Goal: Task Accomplishment & Management: Complete application form

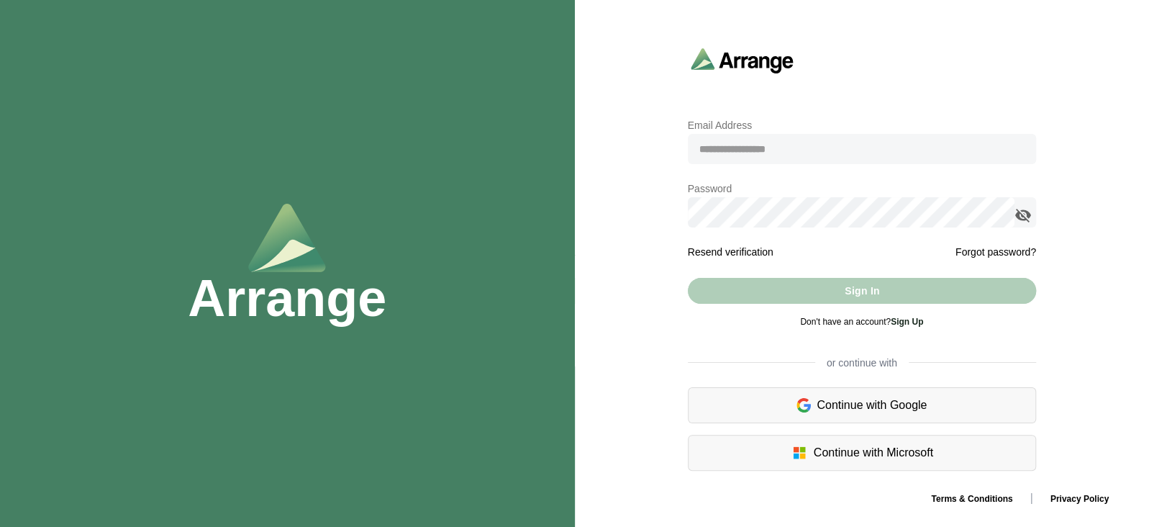
click at [734, 153] on input "email" at bounding box center [862, 149] width 348 height 30
type input "**********"
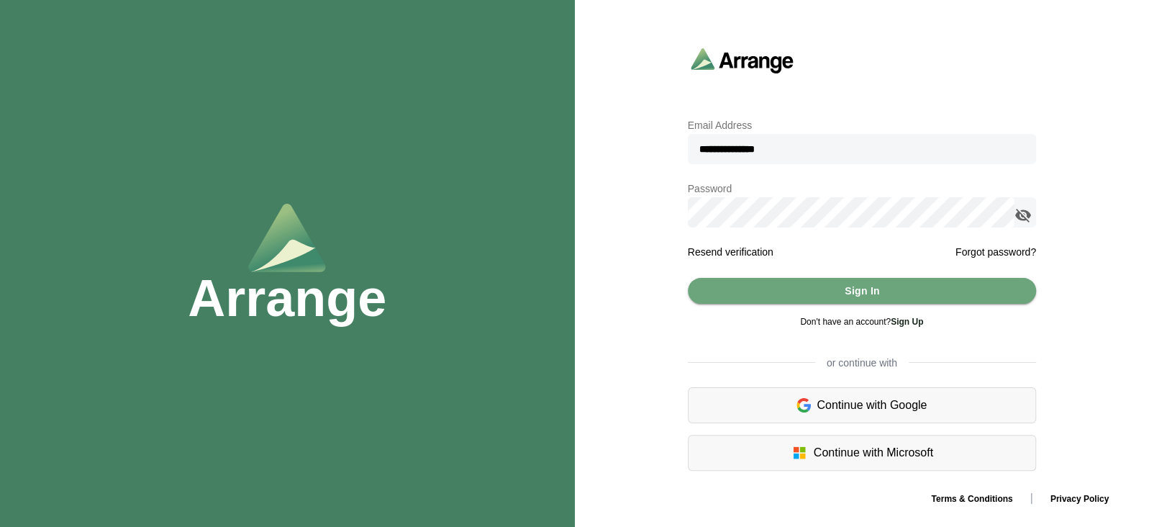
click at [1030, 213] on icon "appended action" at bounding box center [1023, 215] width 17 height 17
click at [806, 284] on button "Sign In" at bounding box center [862, 291] width 348 height 26
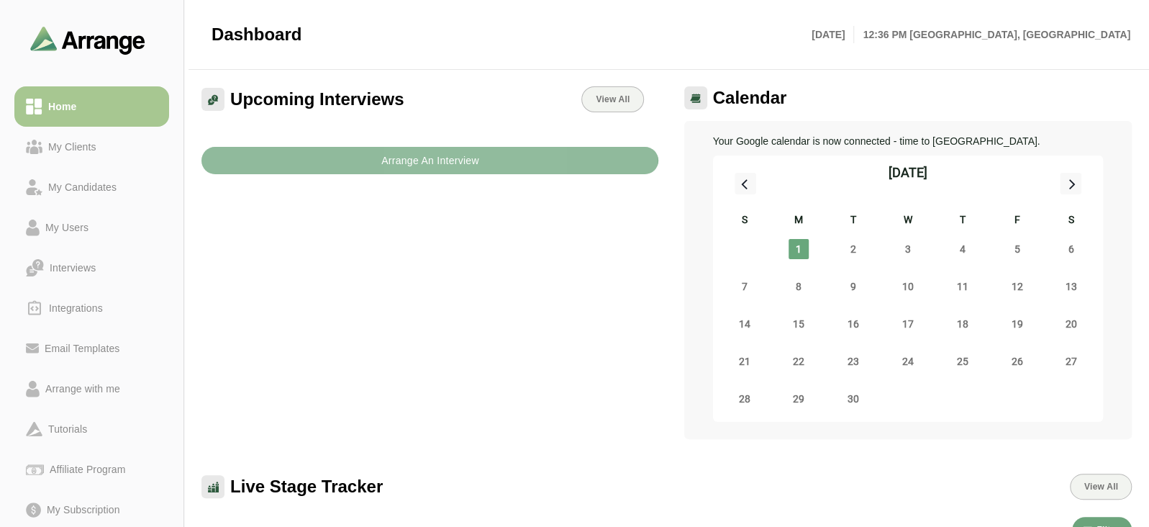
click at [394, 163] on b "Arrange An Interview" at bounding box center [430, 160] width 99 height 27
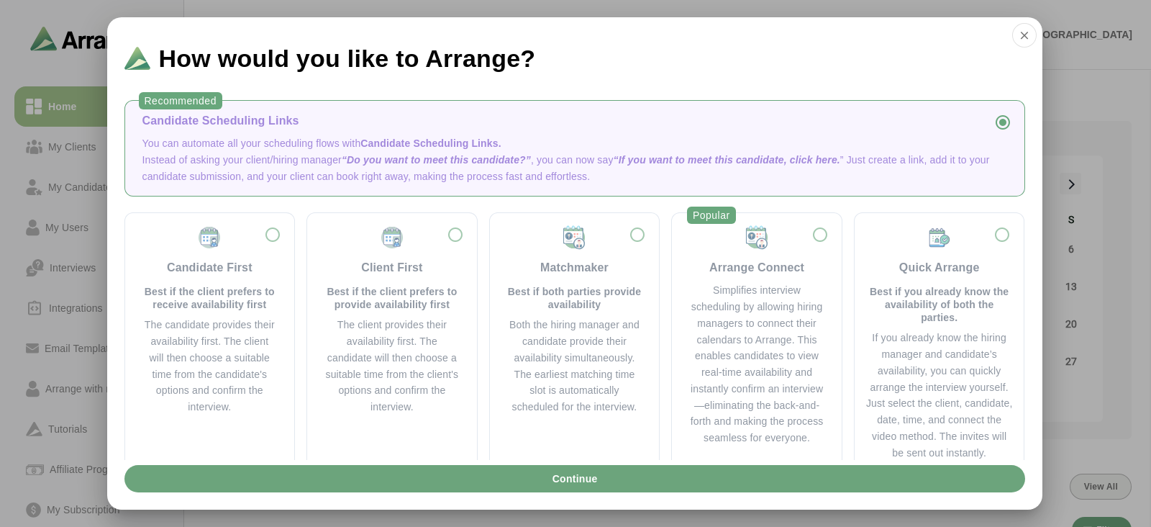
click at [335, 152] on p "Instead of asking your client/hiring manager “Do you want to meet this candidat…" at bounding box center [574, 168] width 865 height 33
click at [617, 482] on button "Continue" at bounding box center [574, 478] width 901 height 27
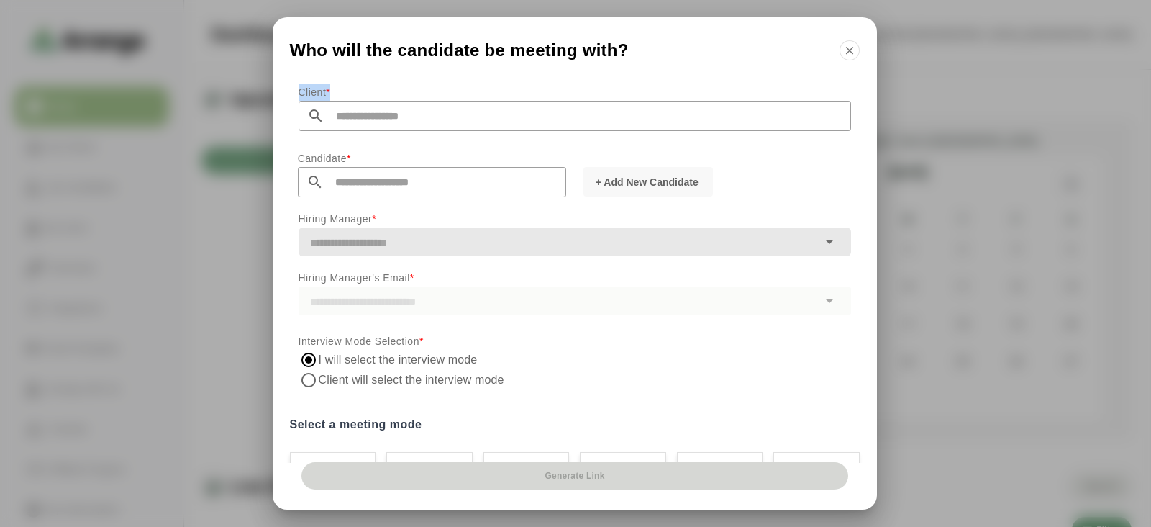
drag, startPoint x: 291, startPoint y: 92, endPoint x: 340, endPoint y: 96, distance: 49.8
click at [340, 96] on div "Client *" at bounding box center [575, 122] width 570 height 66
click at [412, 73] on div "Who will the candidate be meeting with?" at bounding box center [575, 47] width 604 height 60
click at [848, 52] on icon "button" at bounding box center [849, 50] width 13 height 13
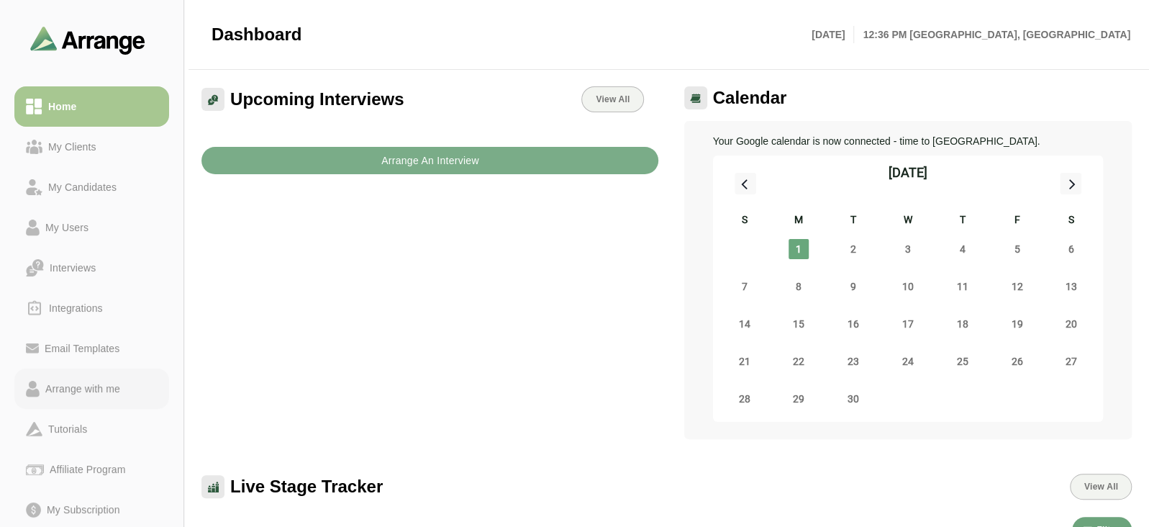
scroll to position [117, 0]
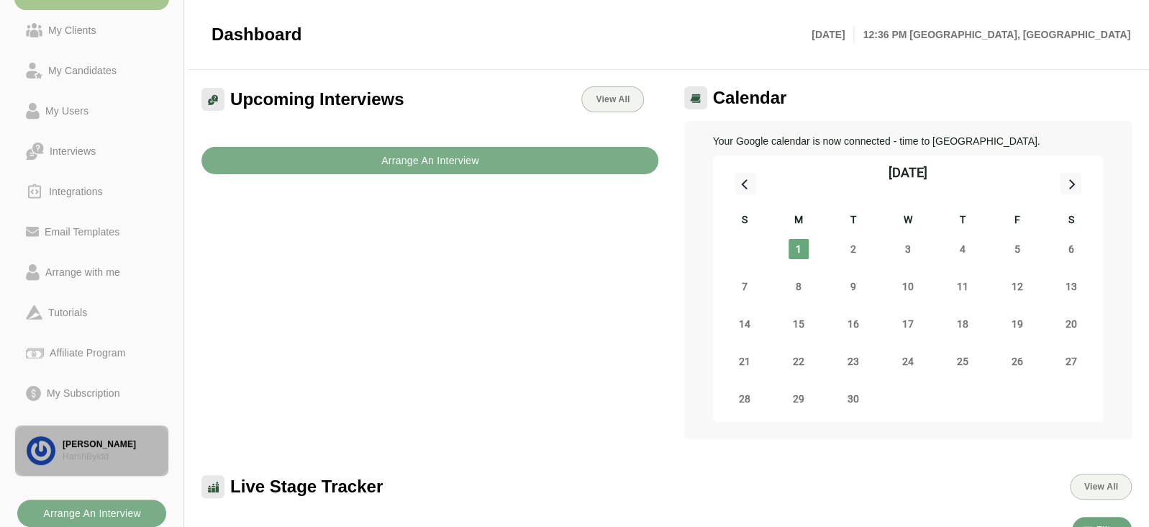
click at [95, 461] on div "HarshByldd" at bounding box center [110, 456] width 94 height 12
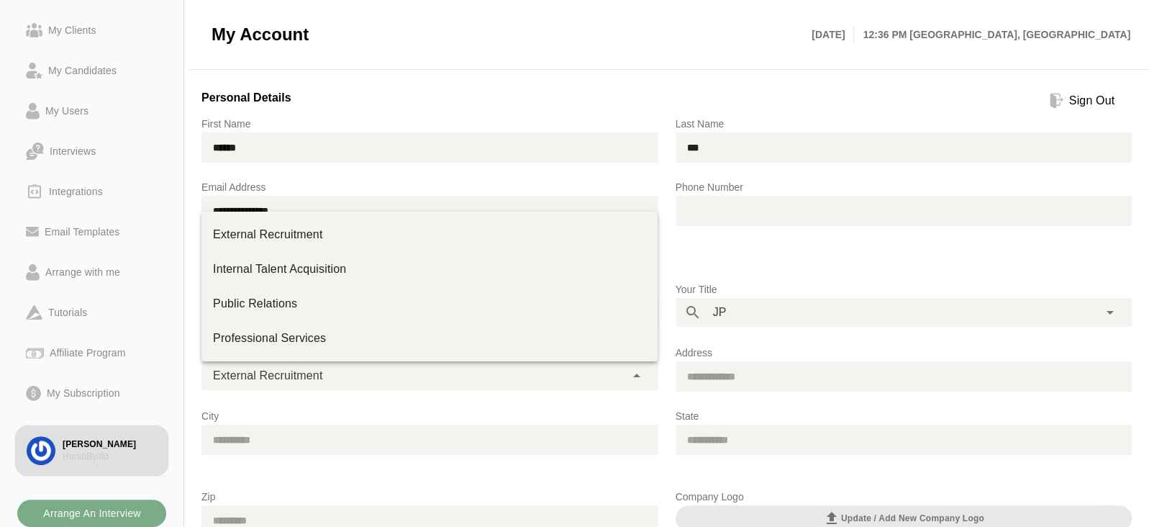
click at [416, 373] on div "**********" at bounding box center [413, 375] width 424 height 29
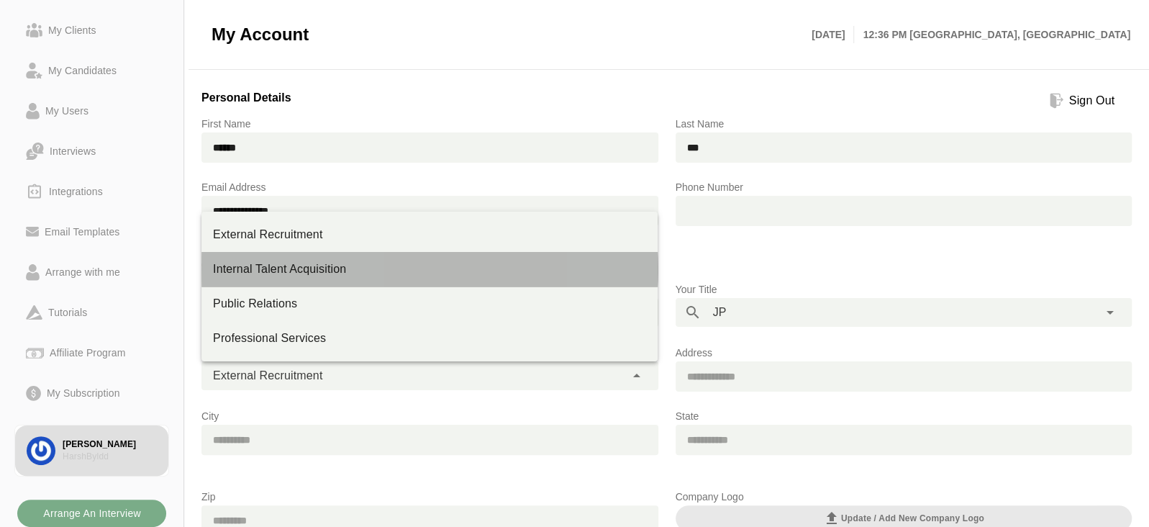
click at [296, 274] on div "Internal Talent Acquisition" at bounding box center [429, 269] width 433 height 17
type input "**********"
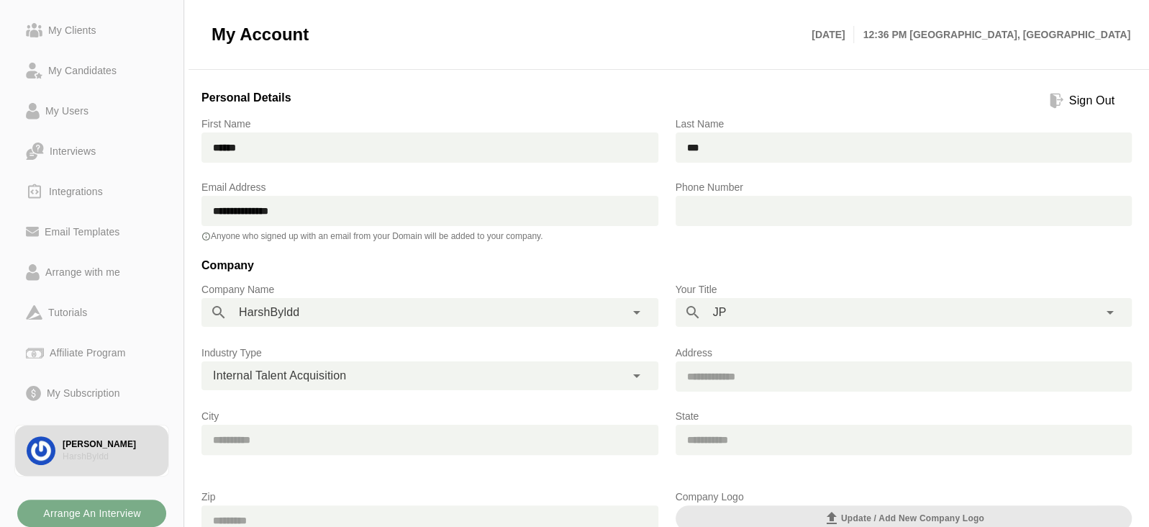
scroll to position [243, 0]
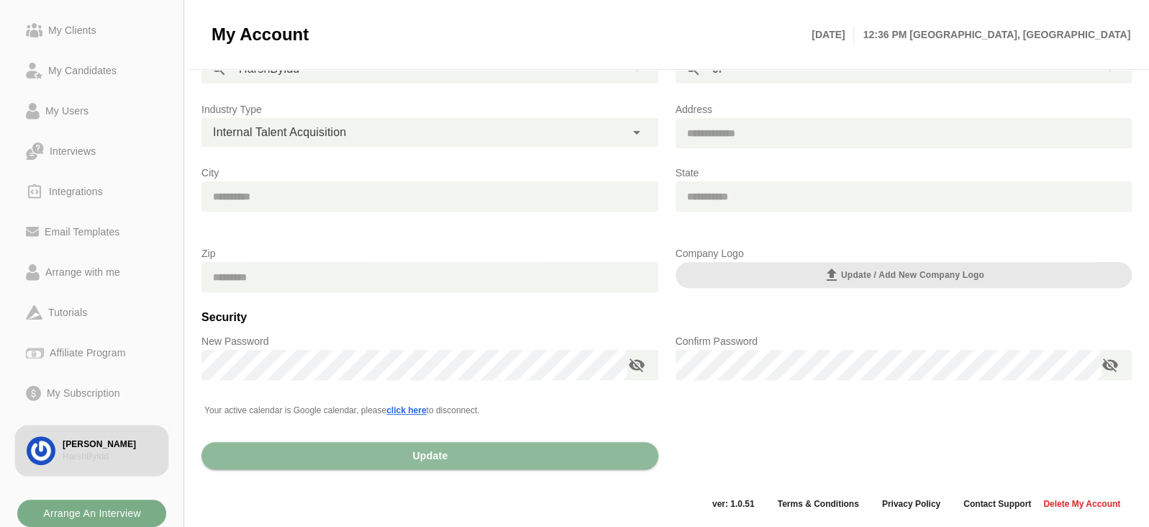
click at [355, 470] on div "Update" at bounding box center [430, 458] width 474 height 73
drag, startPoint x: 355, startPoint y: 470, endPoint x: 399, endPoint y: 443, distance: 51.3
click at [399, 443] on div "Update" at bounding box center [430, 458] width 474 height 73
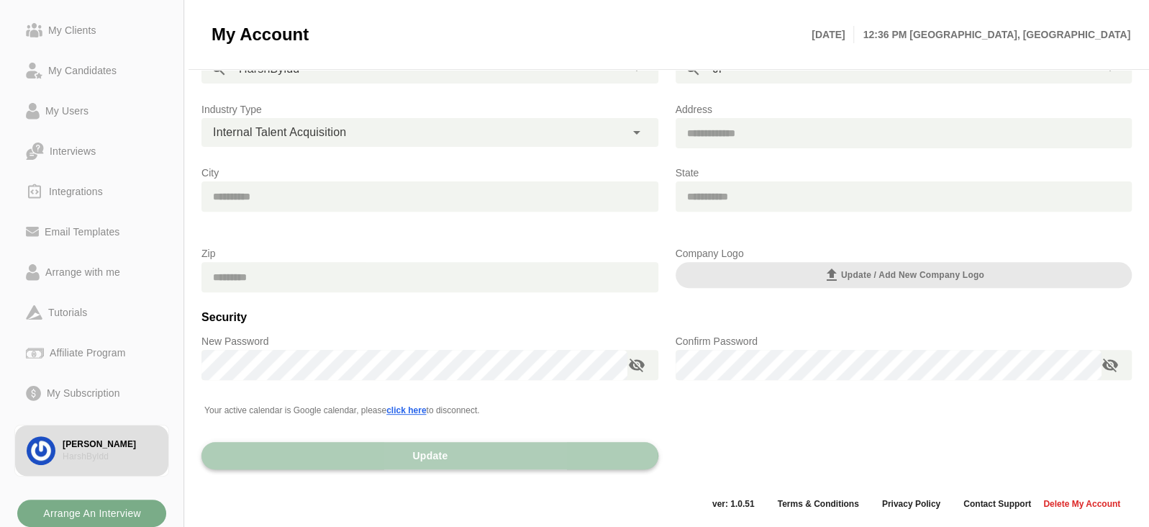
click at [399, 443] on button "Update" at bounding box center [429, 455] width 457 height 27
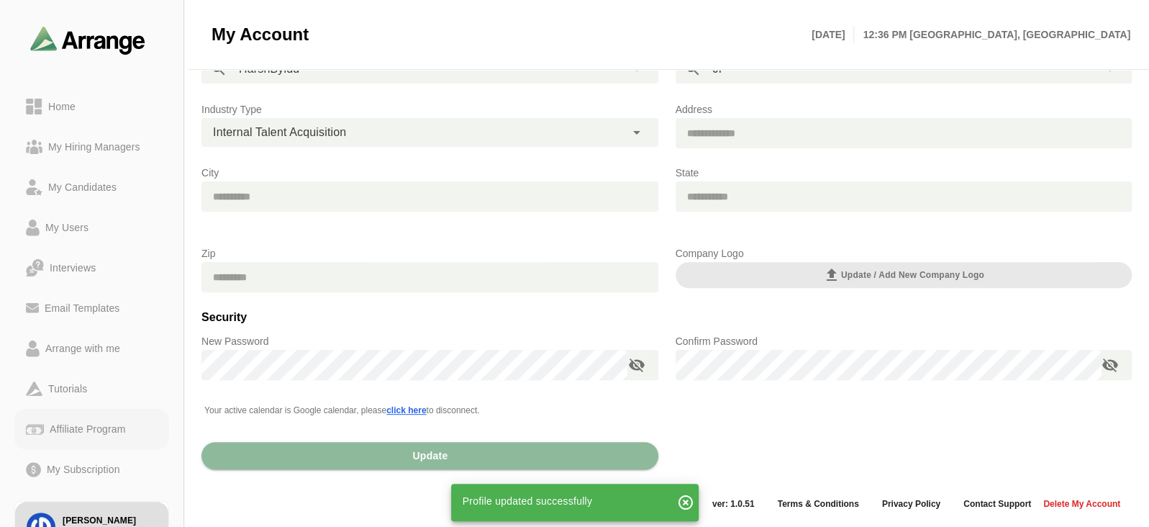
scroll to position [76, 0]
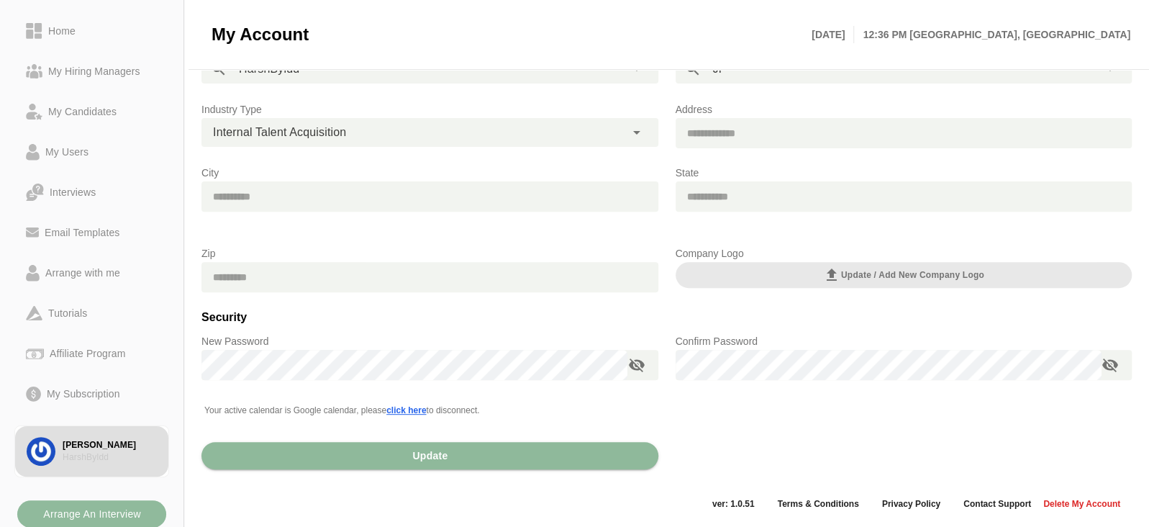
click at [97, 509] on b "Arrange An Interview" at bounding box center [91, 513] width 99 height 27
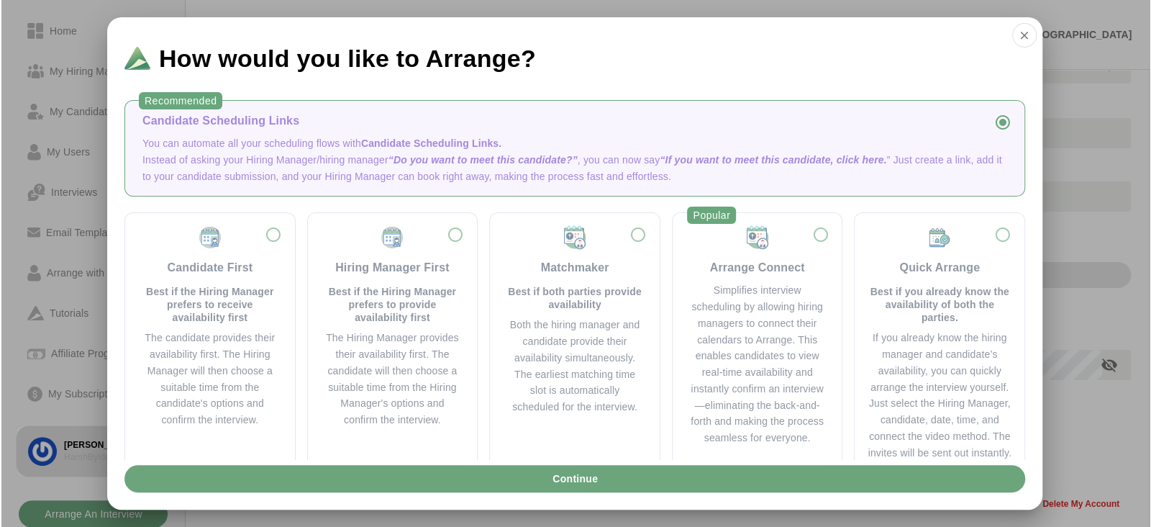
scroll to position [0, 0]
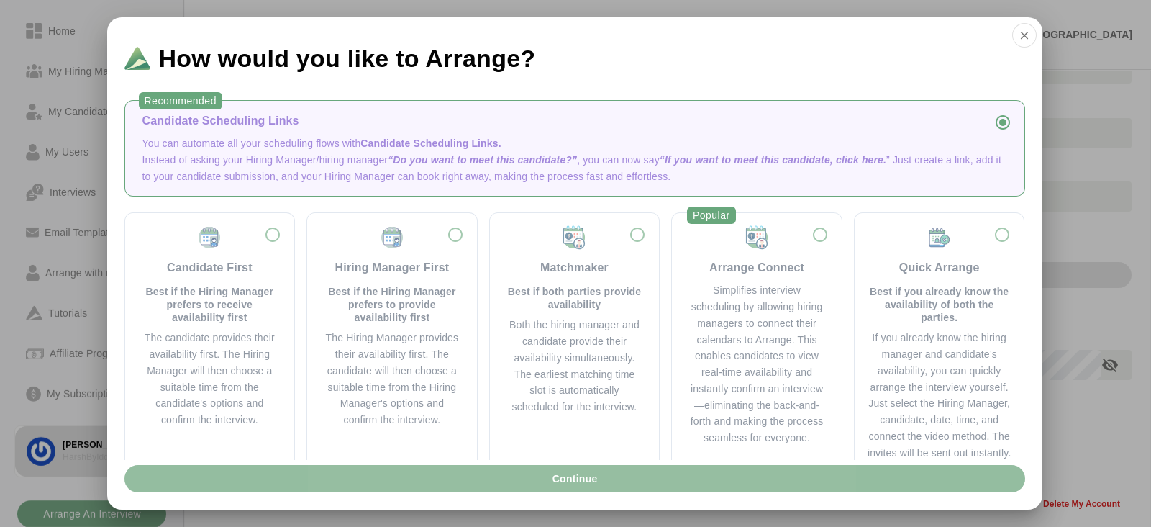
click at [374, 476] on button "Continue" at bounding box center [574, 478] width 901 height 27
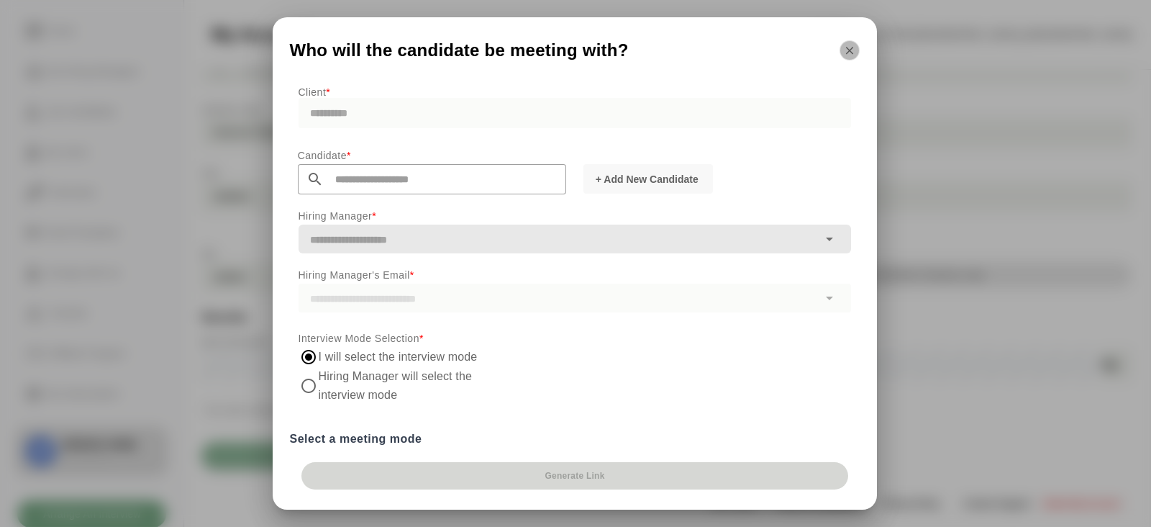
click at [851, 53] on icon "button" at bounding box center [849, 50] width 13 height 13
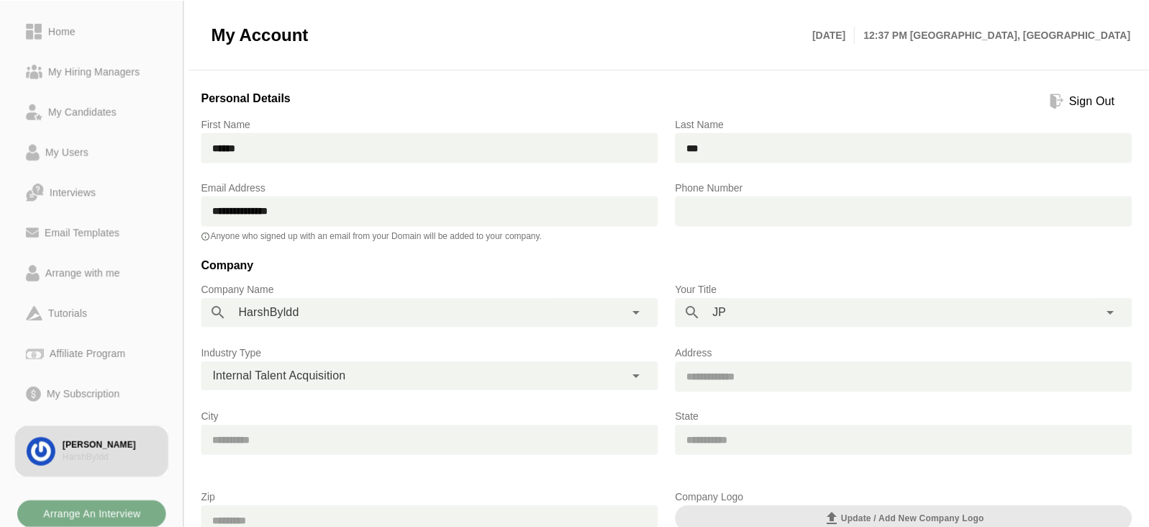
scroll to position [243, 0]
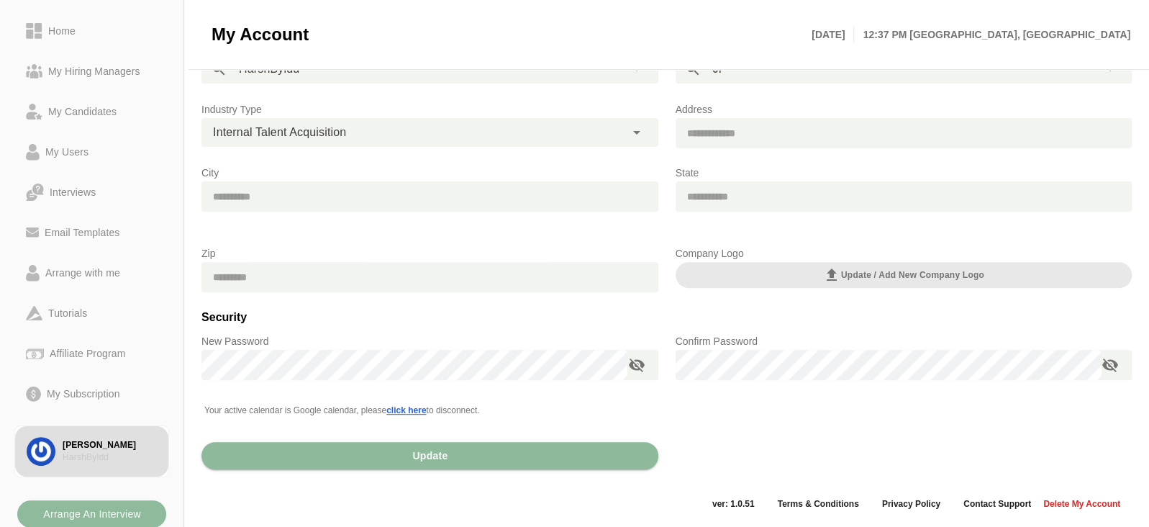
click at [88, 516] on b "Arrange An Interview" at bounding box center [91, 513] width 99 height 27
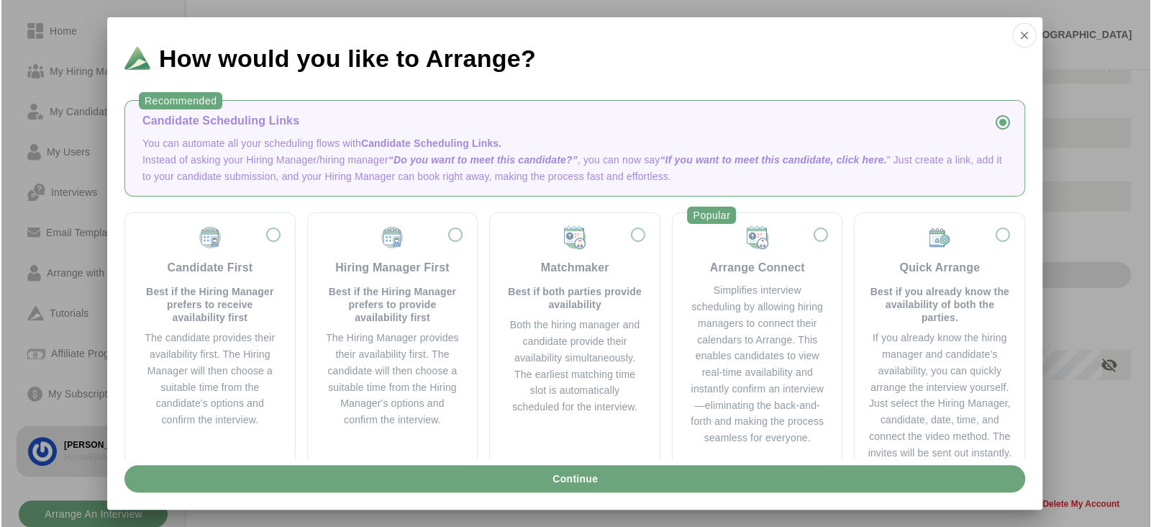
scroll to position [0, 0]
click at [394, 471] on button "Continue" at bounding box center [574, 478] width 901 height 27
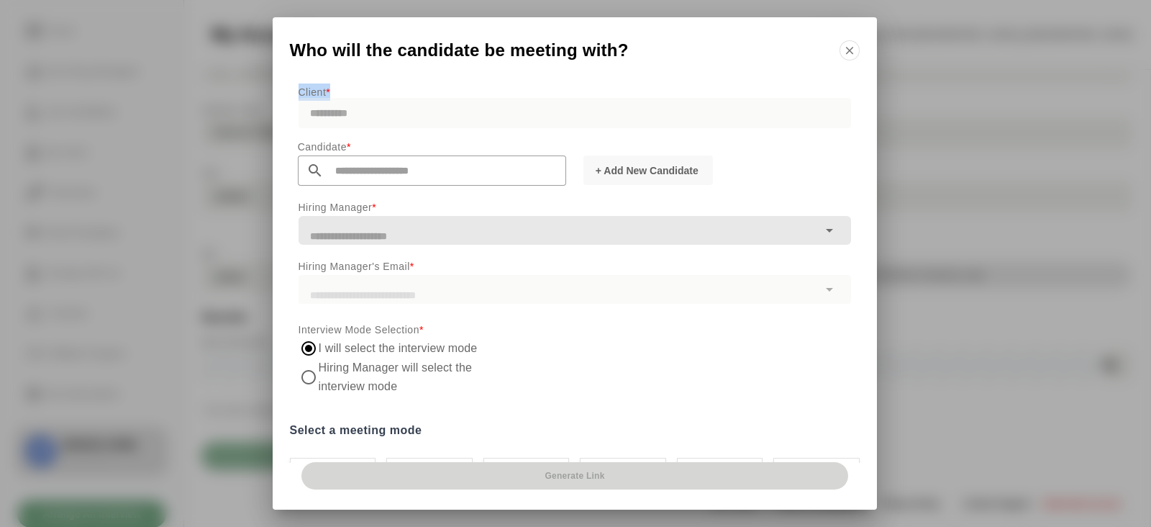
drag, startPoint x: 296, startPoint y: 89, endPoint x: 338, endPoint y: 89, distance: 41.7
click at [338, 89] on div "**********" at bounding box center [575, 120] width 570 height 63
click at [313, 87] on p "Client *" at bounding box center [575, 91] width 553 height 17
drag, startPoint x: 295, startPoint y: 90, endPoint x: 355, endPoint y: 91, distance: 59.7
click at [355, 91] on div "**********" at bounding box center [575, 120] width 570 height 63
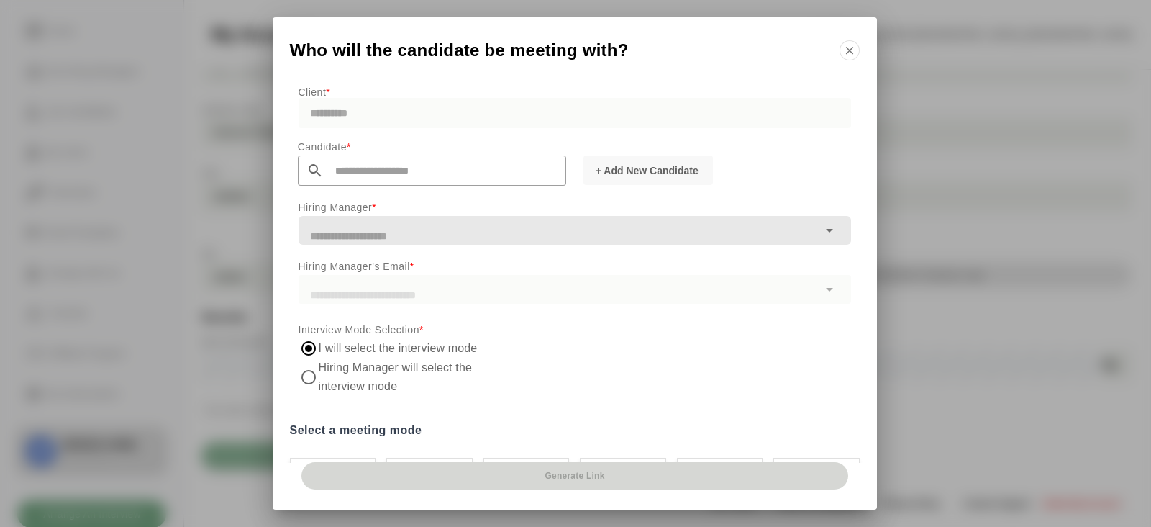
click at [0, 0] on div "**********" at bounding box center [0, 0] width 0 height 0
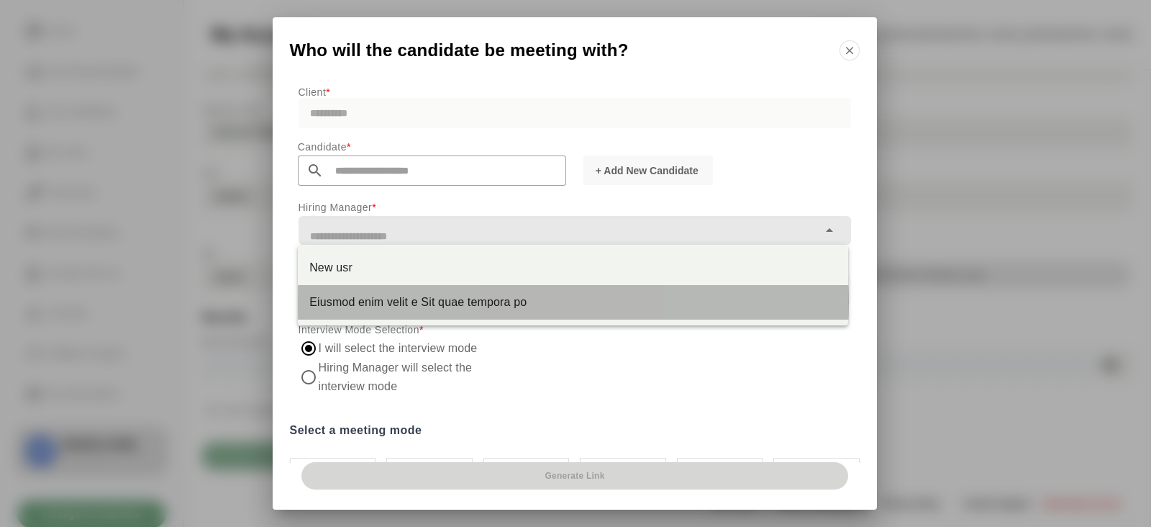
click at [379, 298] on div "Eiusmod enim velit e Sit quae tempora po" at bounding box center [572, 302] width 527 height 17
type input "**********"
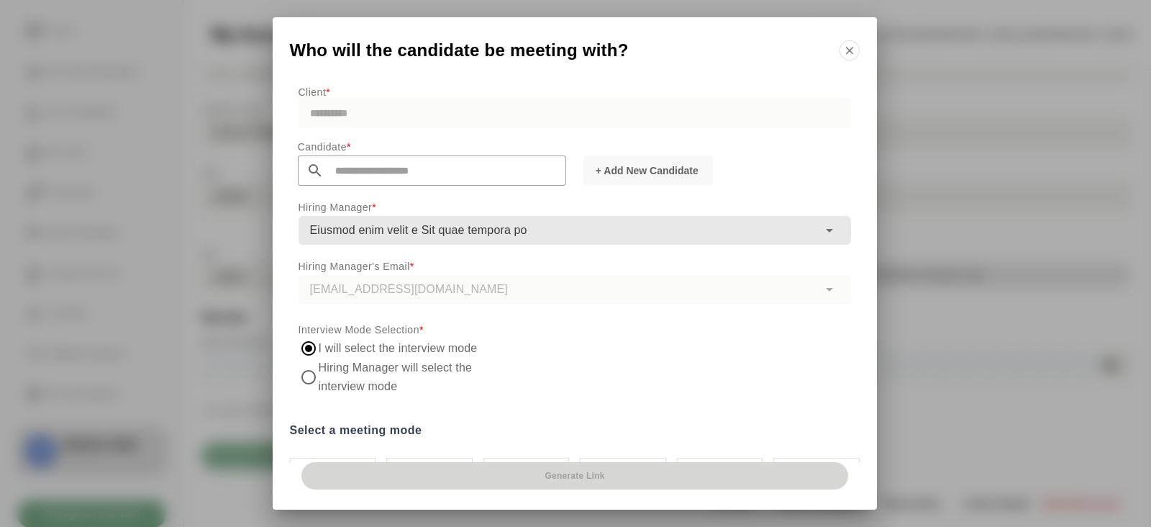
type input "**********"
click at [539, 175] on input "text" at bounding box center [445, 170] width 243 height 30
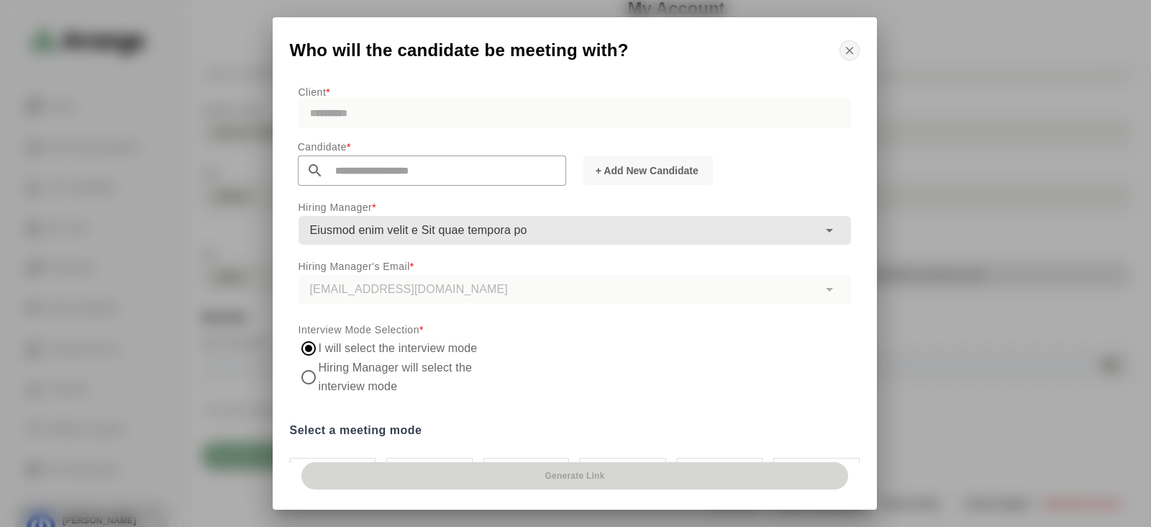
click at [852, 50] on icon "button" at bounding box center [849, 50] width 13 height 13
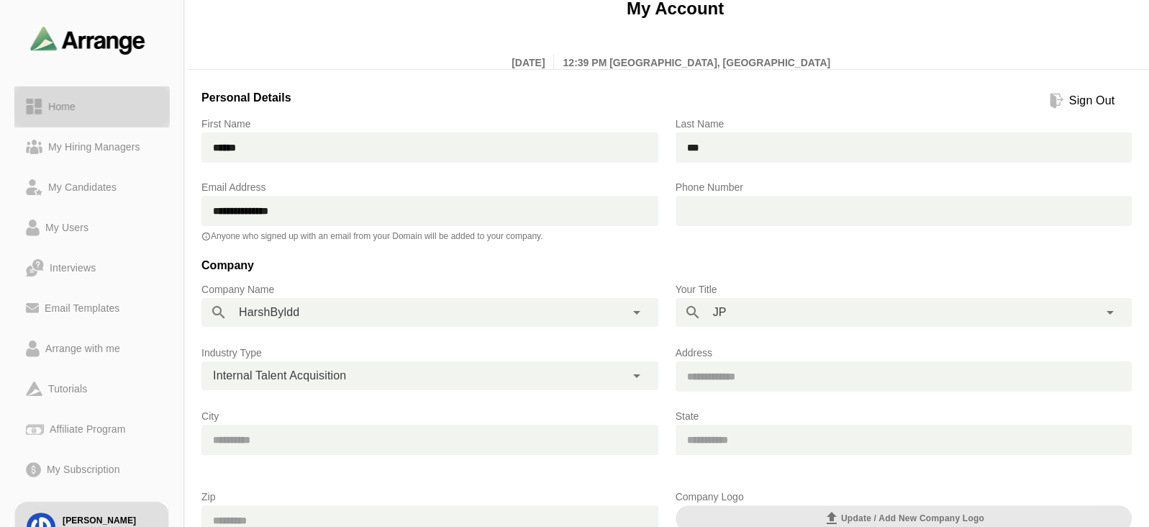
click at [55, 109] on div "Home" at bounding box center [61, 106] width 39 height 17
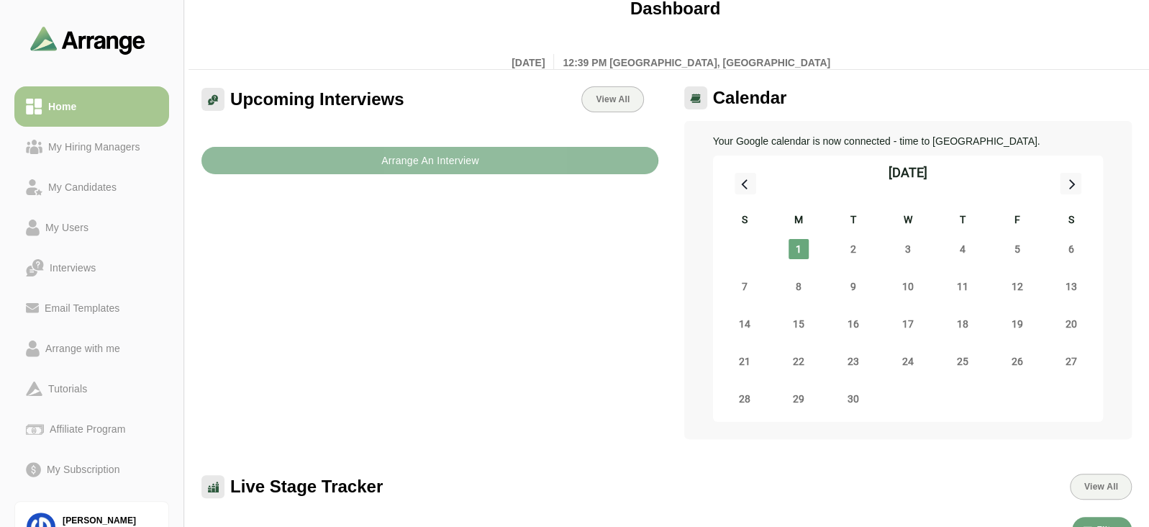
click at [435, 171] on b "Arrange An Interview" at bounding box center [430, 160] width 99 height 27
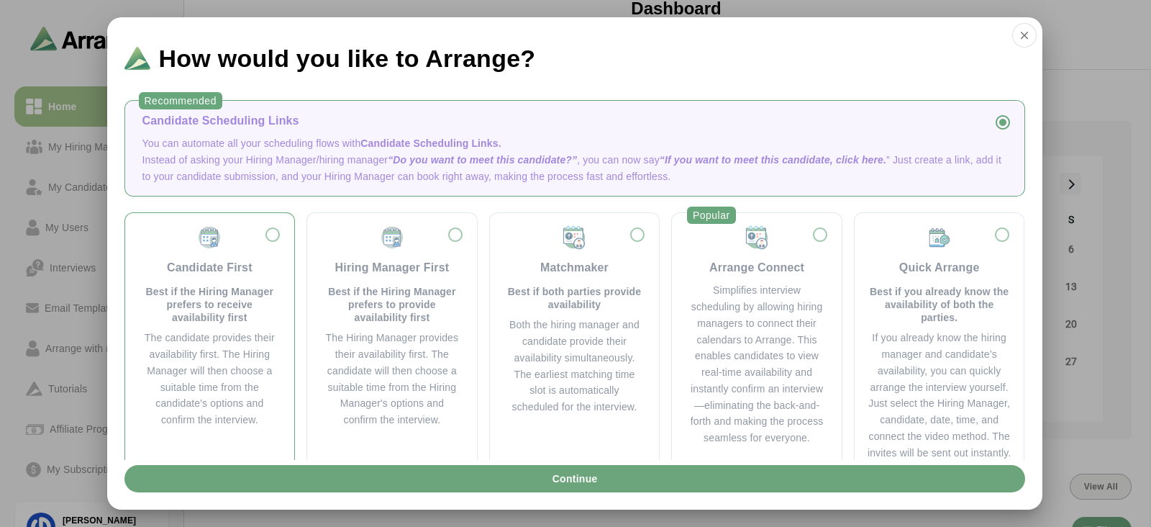
click at [206, 312] on p "Best if the Hiring Manager prefers to receive availability first" at bounding box center [209, 304] width 135 height 39
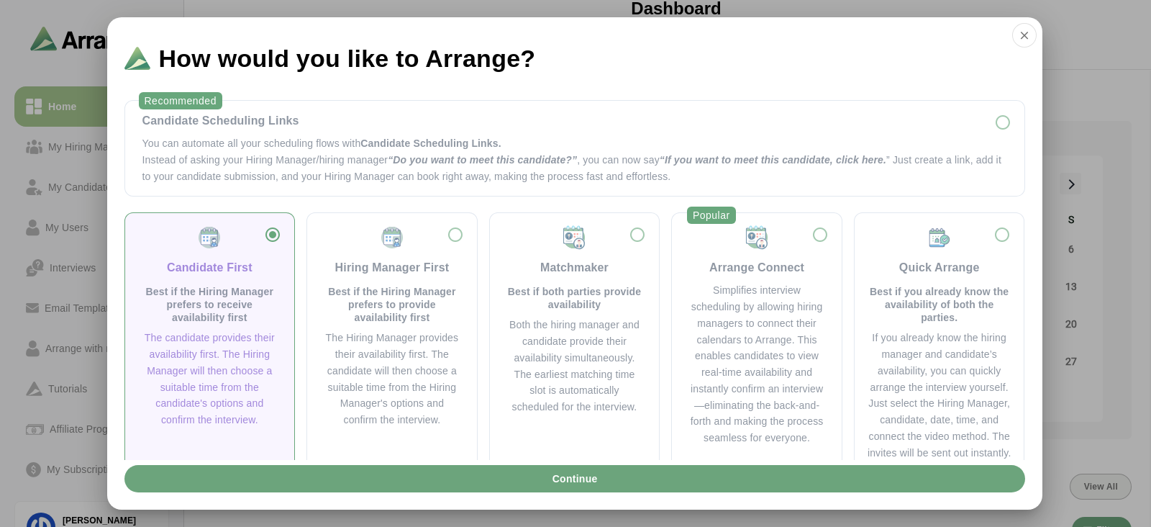
scroll to position [35, 0]
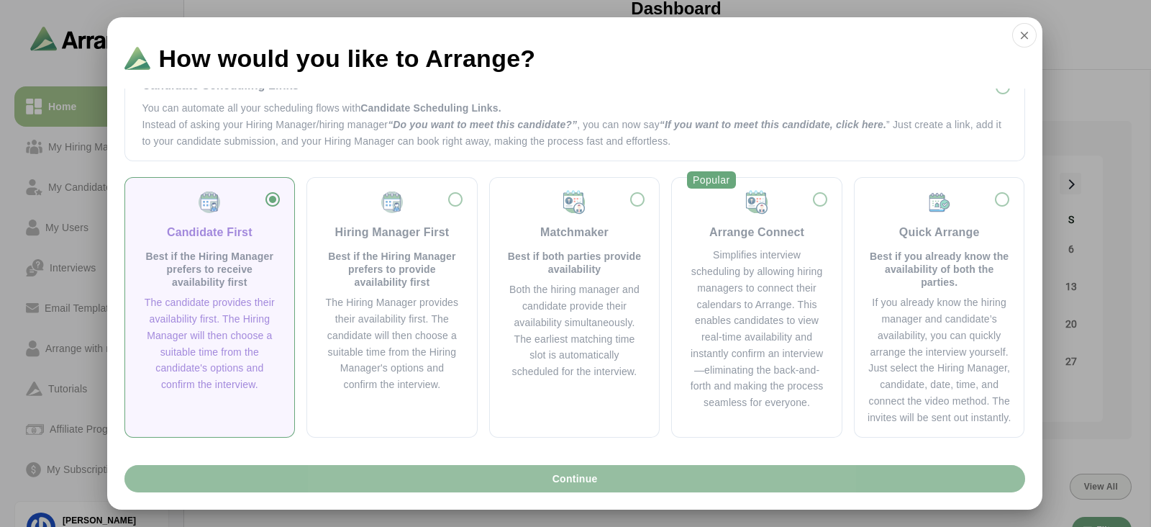
click at [422, 476] on button "Continue" at bounding box center [574, 478] width 901 height 27
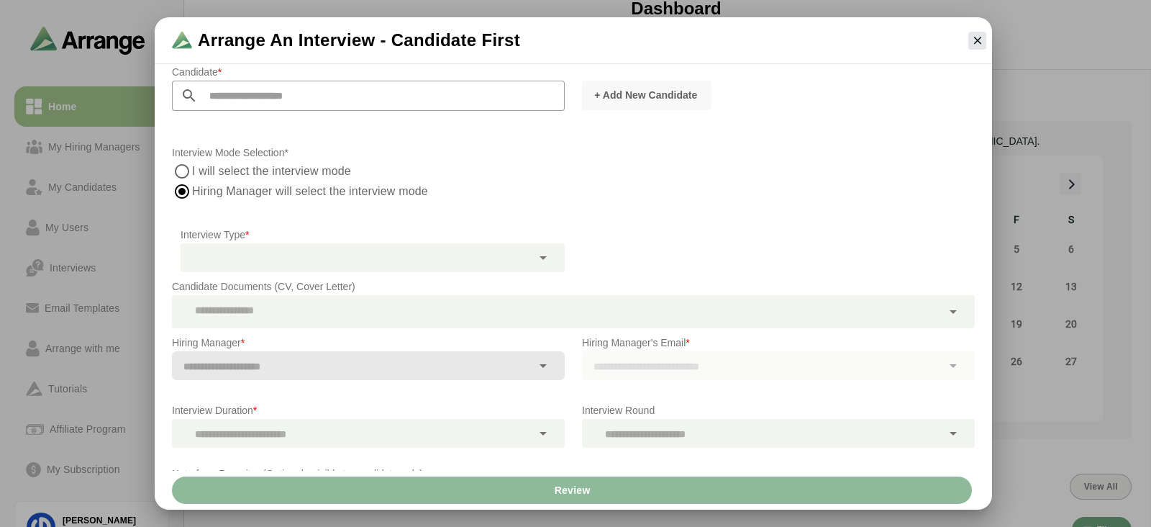
scroll to position [78, 0]
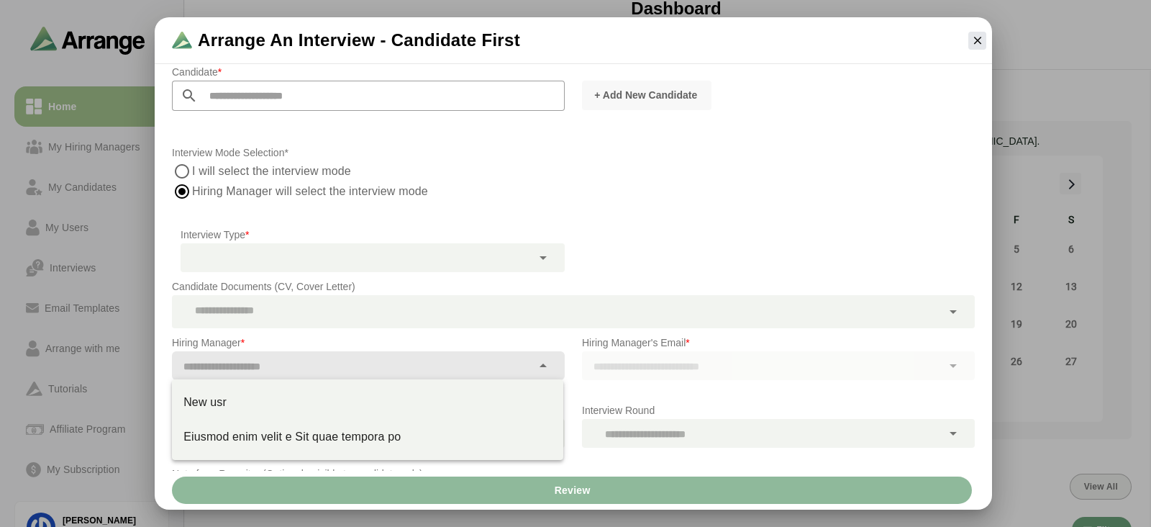
click at [322, 366] on input "text" at bounding box center [352, 366] width 360 height 20
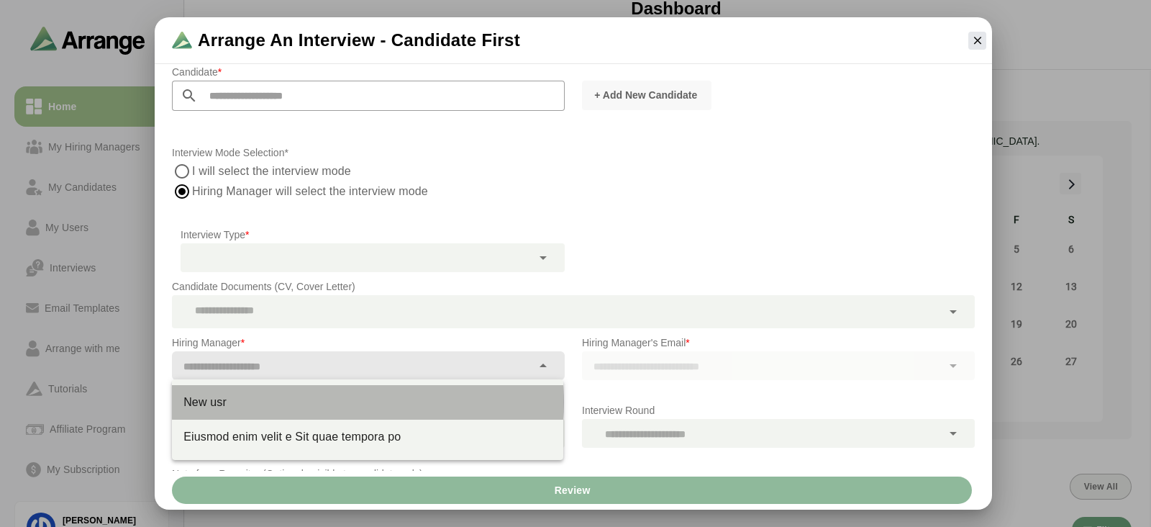
click at [269, 408] on div "New usr" at bounding box center [368, 402] width 368 height 17
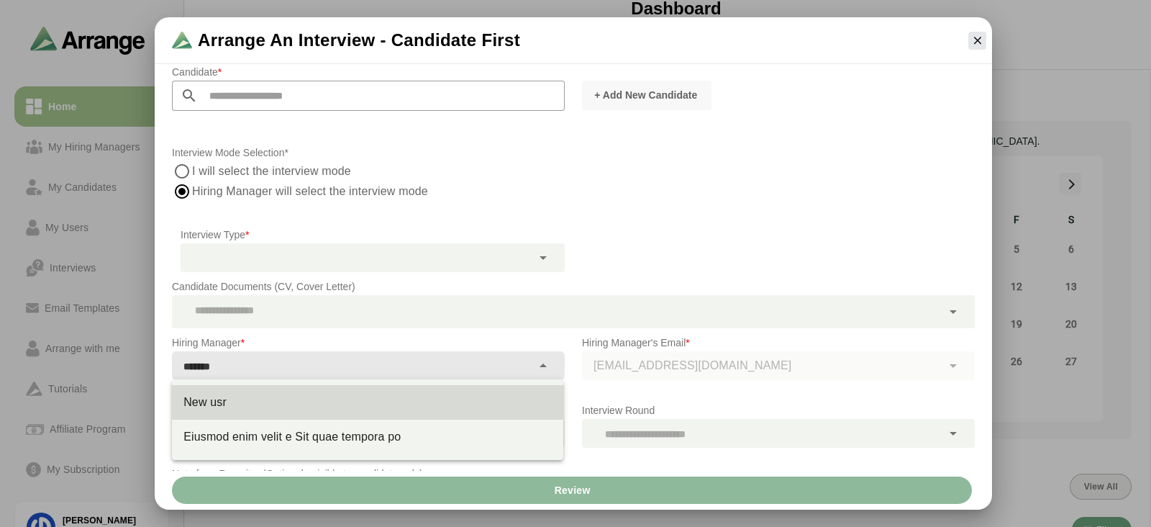
click at [309, 368] on input "*******" at bounding box center [352, 366] width 360 height 20
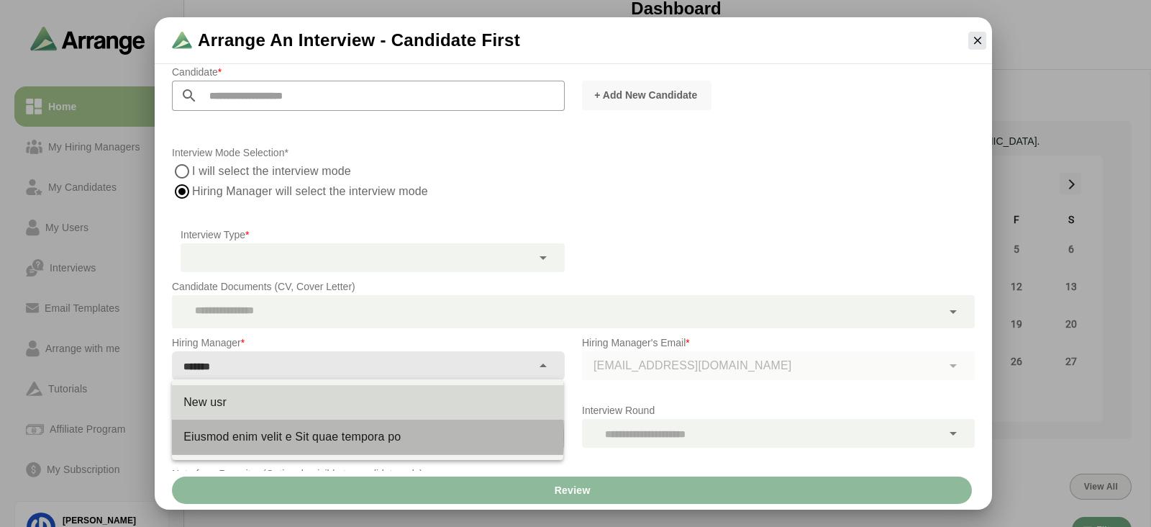
click at [305, 452] on div "Eiusmod enim velit e Sit quae tempora po" at bounding box center [367, 437] width 391 height 35
type input "**********"
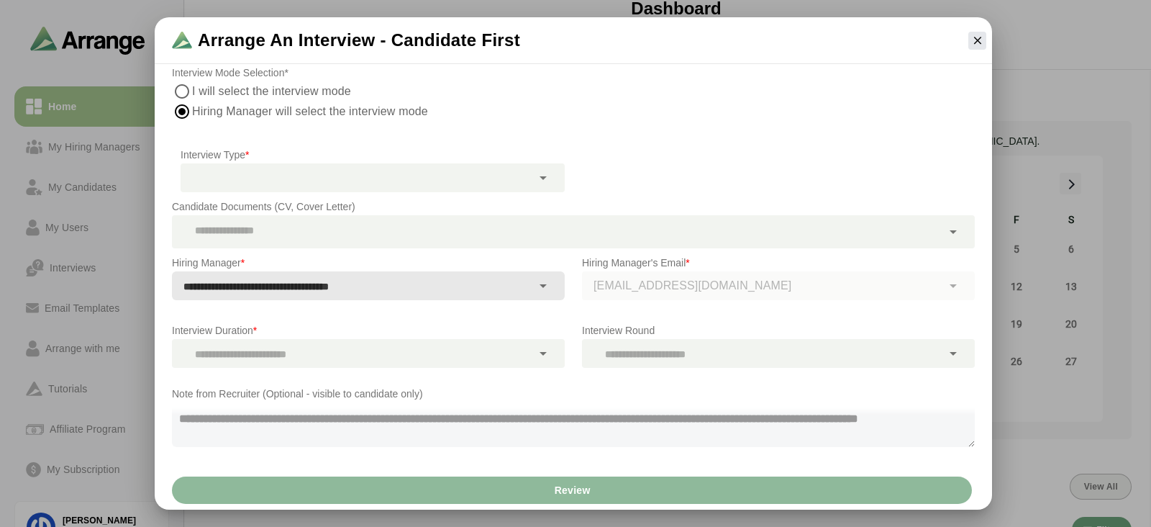
scroll to position [0, 0]
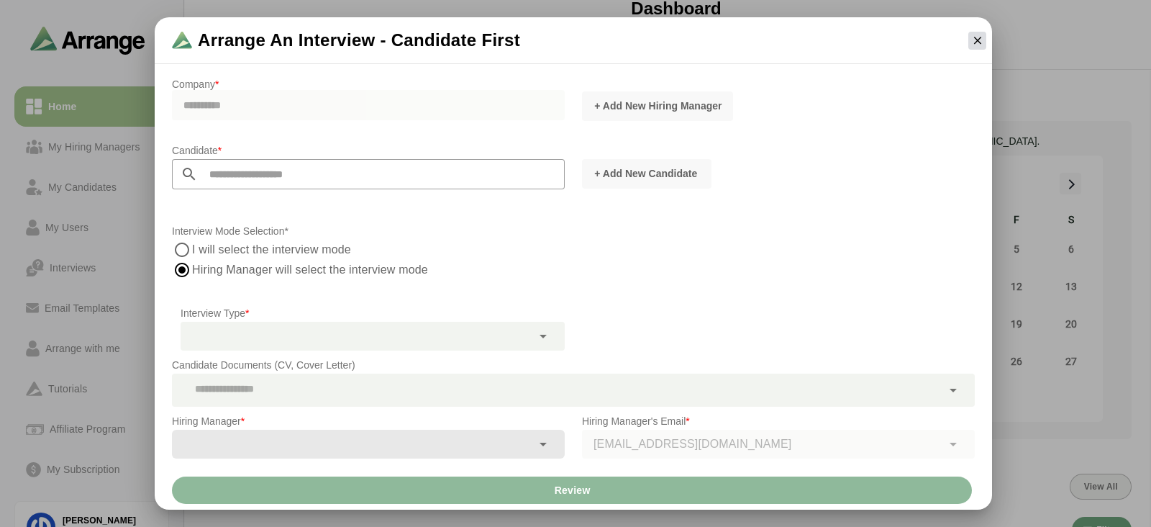
click at [976, 34] on icon "button" at bounding box center [977, 40] width 13 height 13
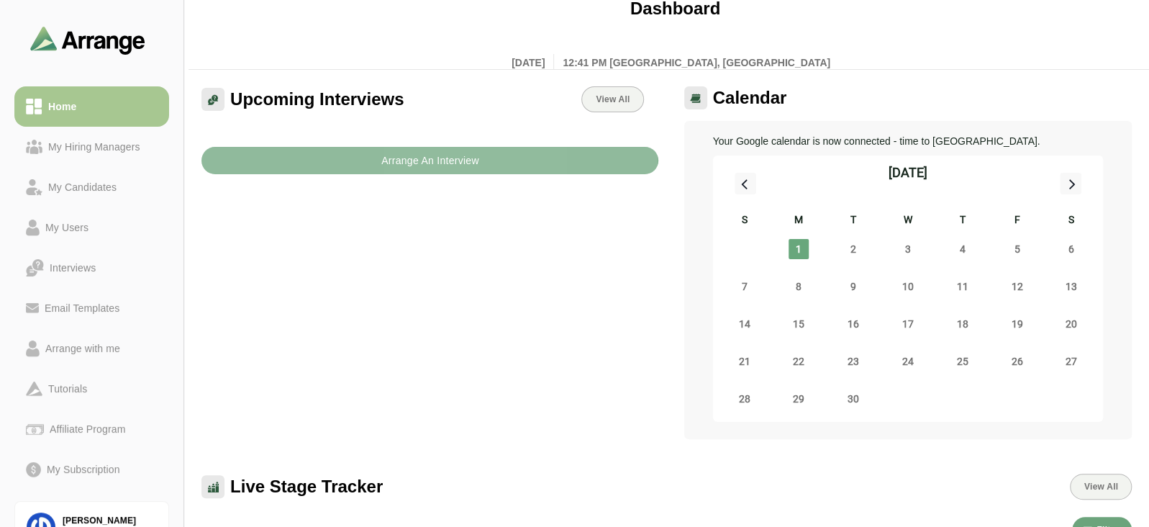
click at [222, 163] on button "Arrange An Interview" at bounding box center [429, 160] width 457 height 27
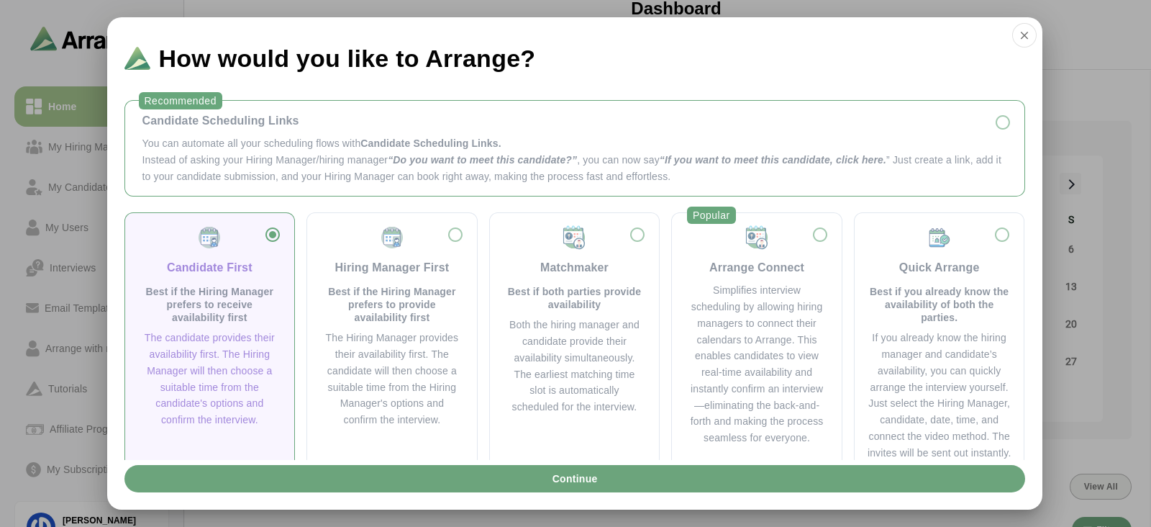
scroll to position [35, 0]
